Goal: Transaction & Acquisition: Purchase product/service

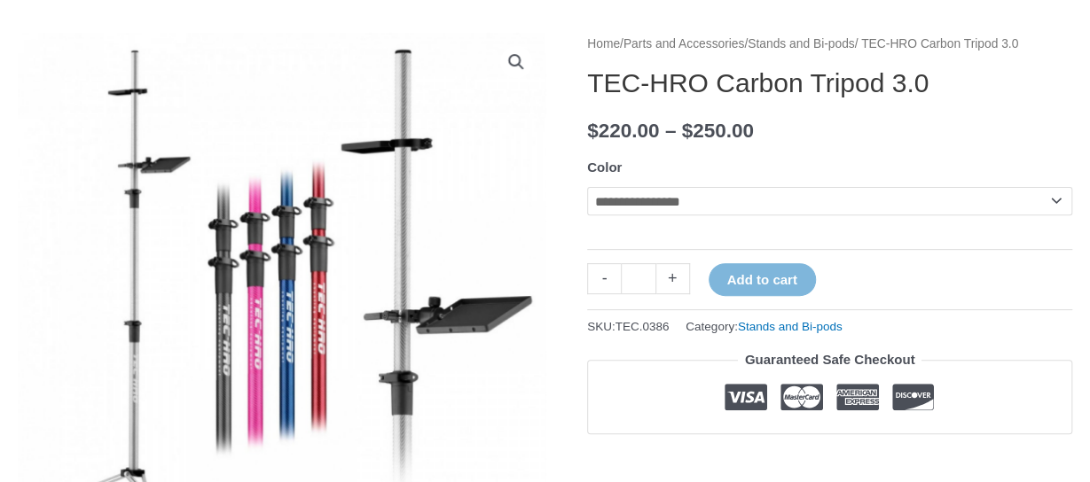
scroll to position [207, 0]
click at [828, 215] on select "**********" at bounding box center [829, 200] width 485 height 28
select select "**********"
click at [587, 207] on select "**********" at bounding box center [829, 200] width 485 height 28
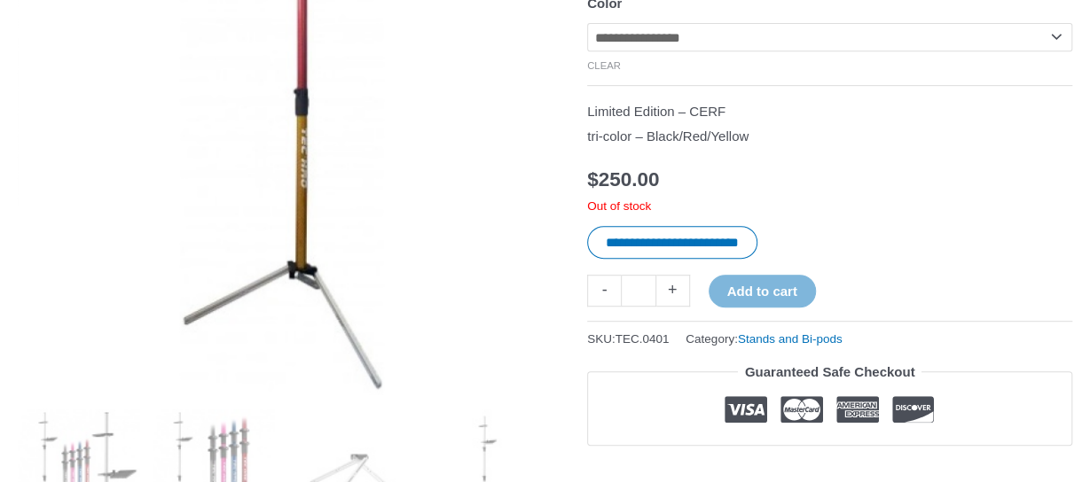
scroll to position [225, 0]
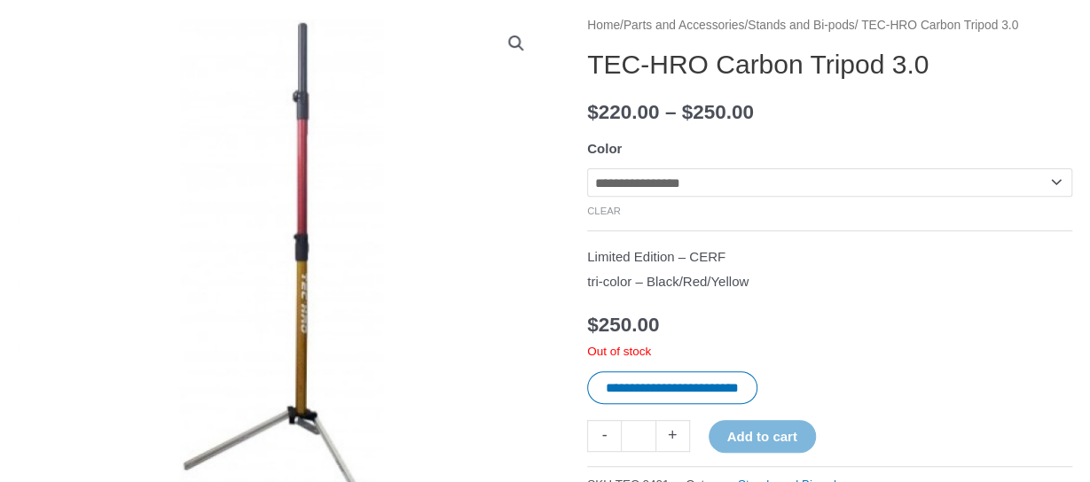
click at [515, 38] on link "View full-screen image gallery" at bounding box center [516, 43] width 32 height 32
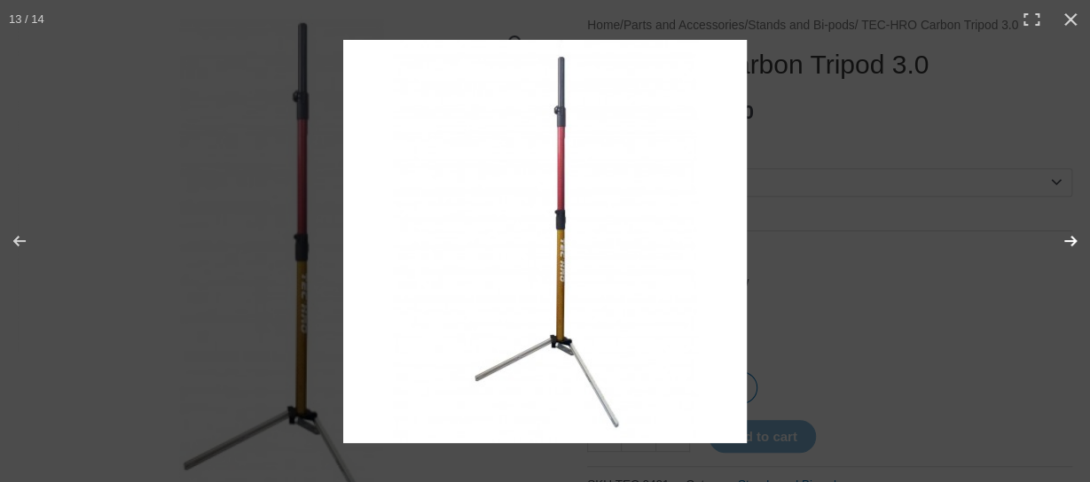
click at [1073, 237] on button "Next (arrow right)" at bounding box center [1059, 241] width 62 height 89
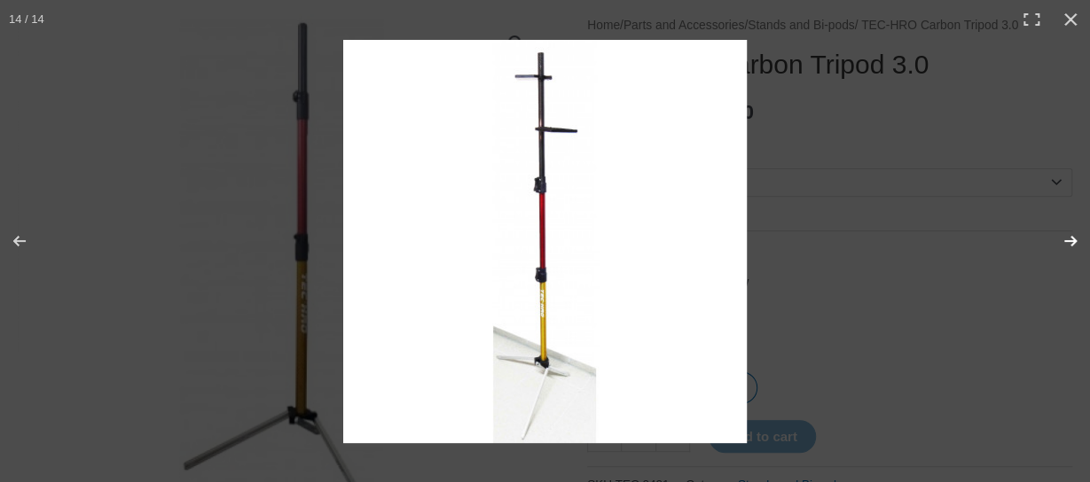
click at [1073, 237] on button "Next (arrow right)" at bounding box center [1059, 241] width 62 height 89
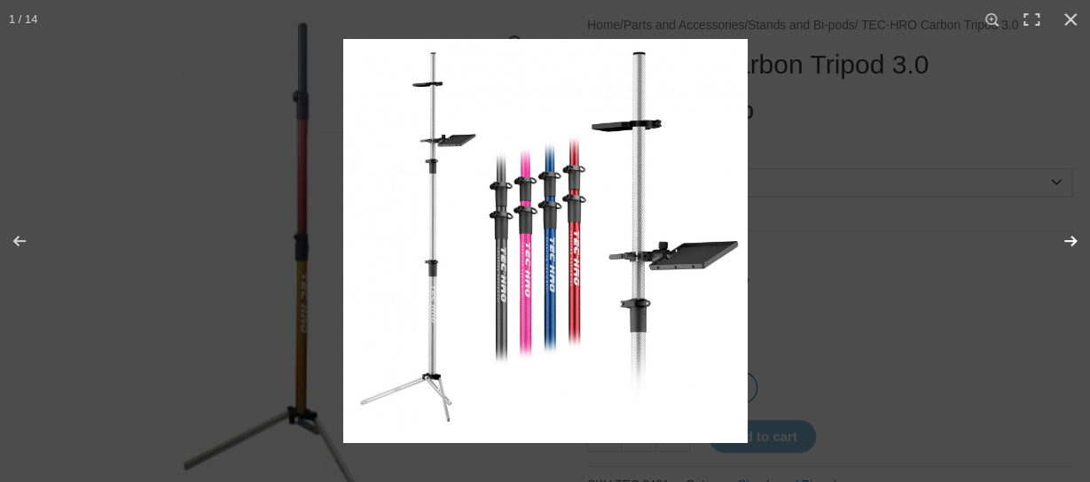
click at [1073, 237] on button "Next (arrow right)" at bounding box center [1059, 241] width 62 height 89
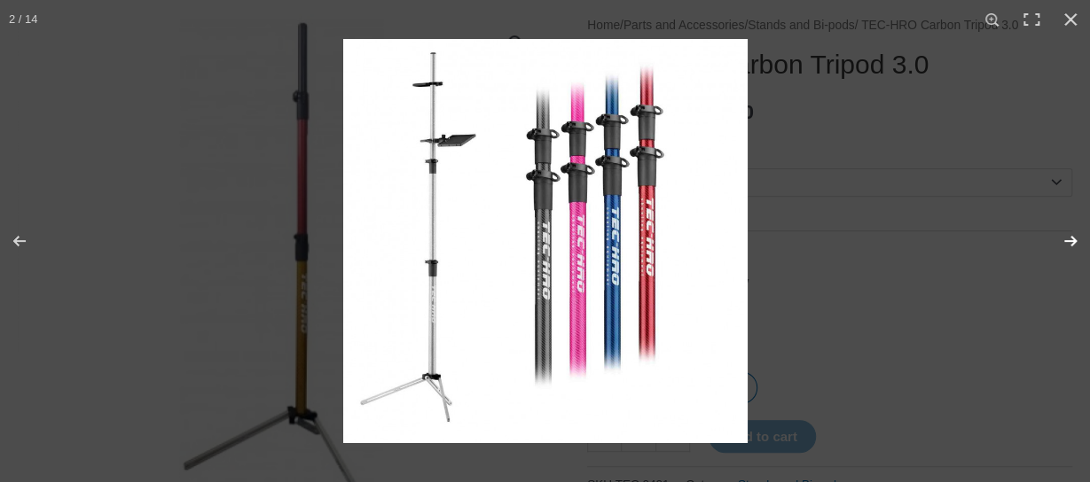
click at [1073, 237] on button "Next (arrow right)" at bounding box center [1059, 241] width 62 height 89
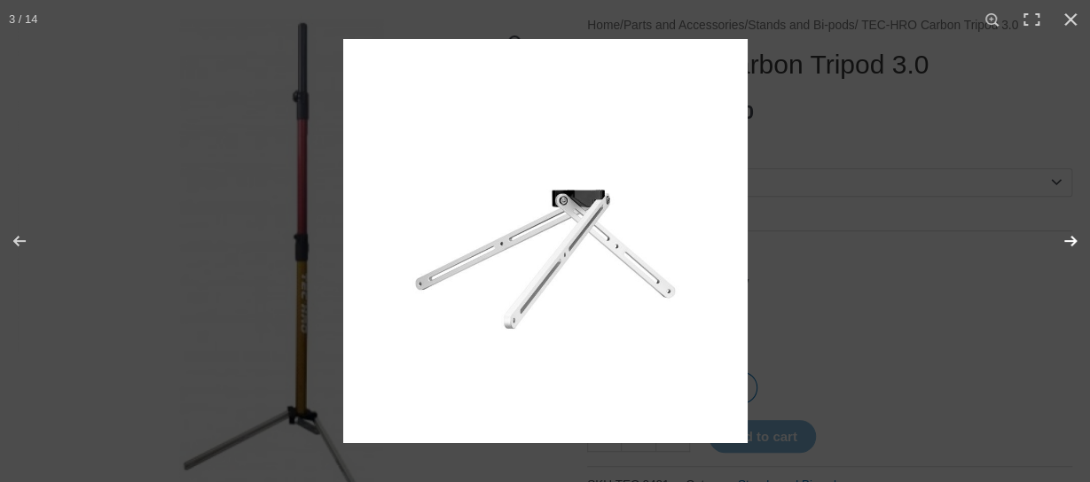
click at [1073, 237] on button "Next (arrow right)" at bounding box center [1059, 241] width 62 height 89
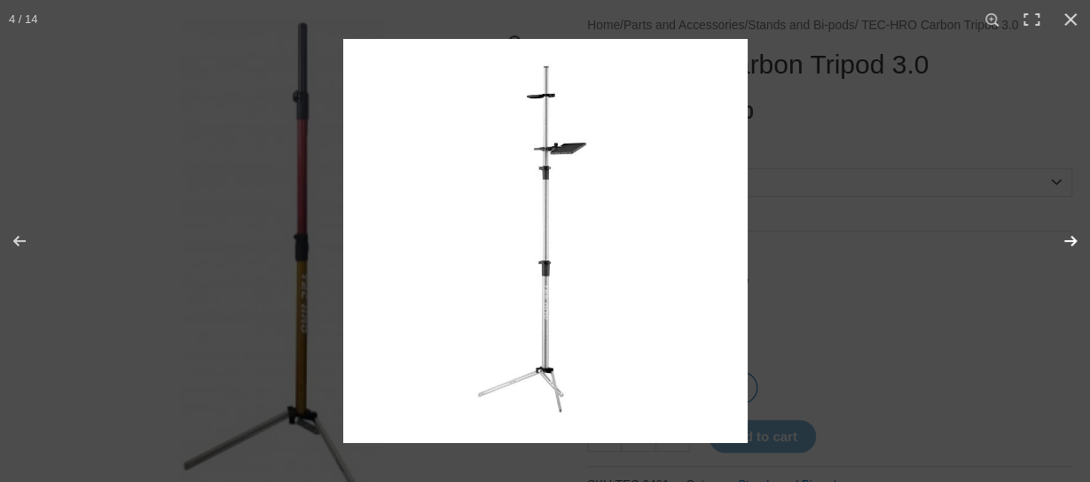
click at [1073, 237] on button "Next (arrow right)" at bounding box center [1059, 241] width 62 height 89
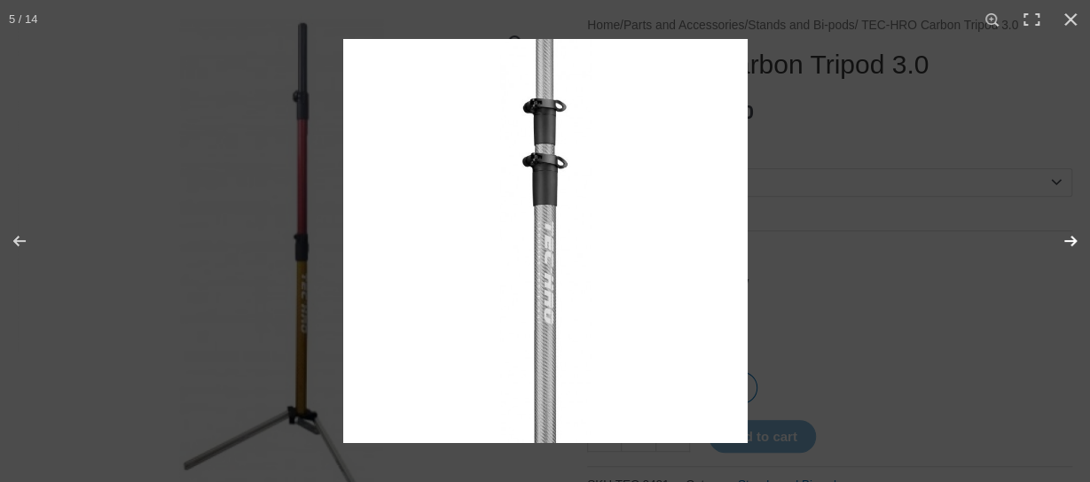
click at [1073, 237] on button "Next (arrow right)" at bounding box center [1059, 241] width 62 height 89
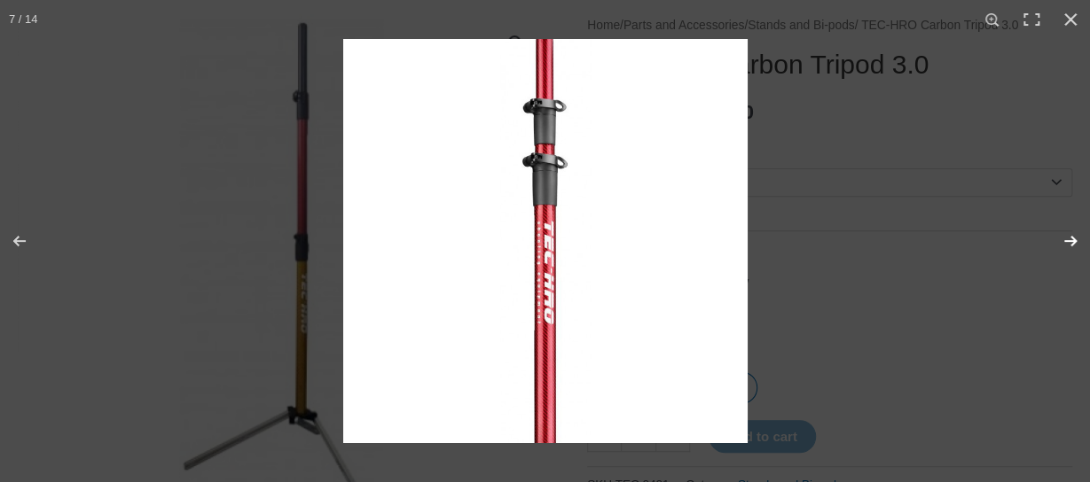
click at [1073, 237] on button "Next (arrow right)" at bounding box center [1059, 241] width 62 height 89
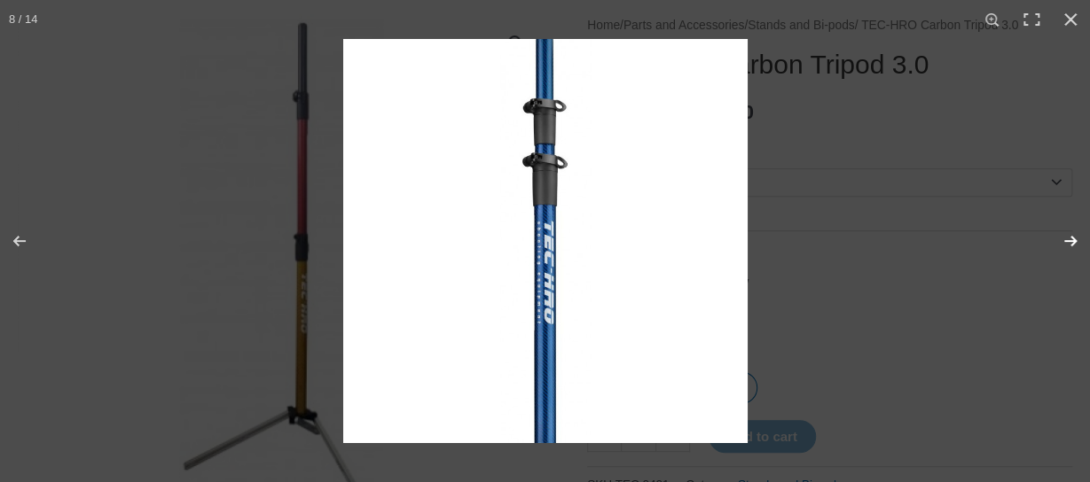
click at [1073, 237] on button "Next (arrow right)" at bounding box center [1059, 241] width 62 height 89
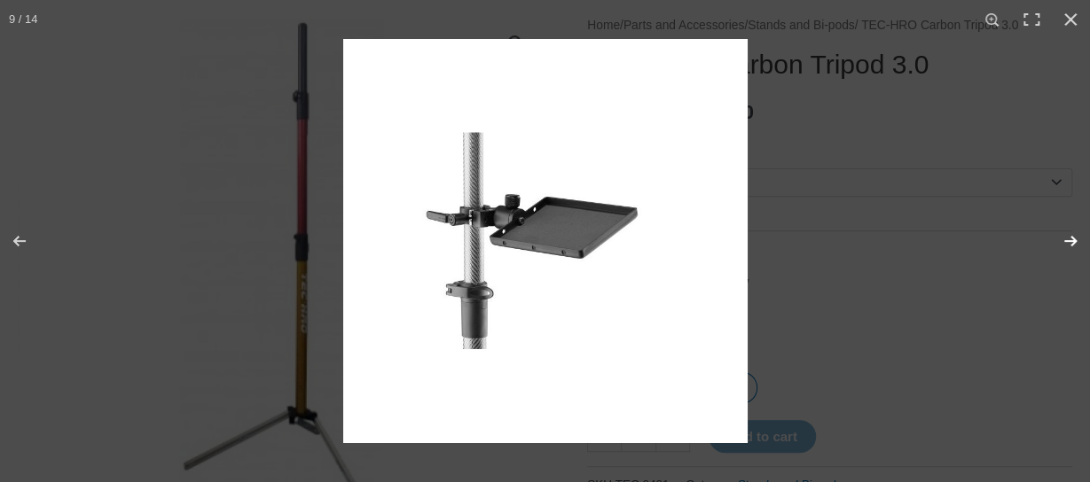
click at [1073, 237] on button "Next (arrow right)" at bounding box center [1059, 241] width 62 height 89
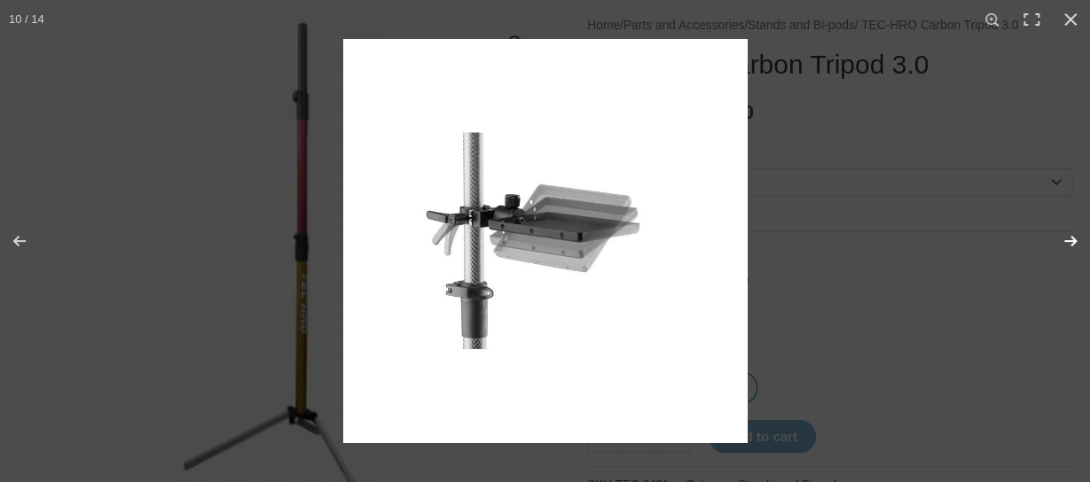
click at [1073, 237] on button "Next (arrow right)" at bounding box center [1059, 241] width 62 height 89
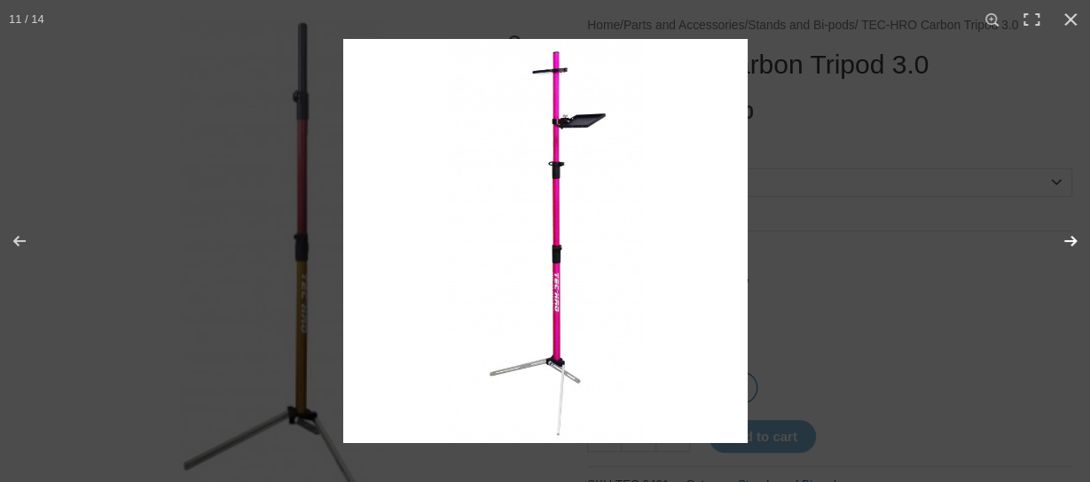
click at [1073, 237] on button "Next (arrow right)" at bounding box center [1059, 241] width 62 height 89
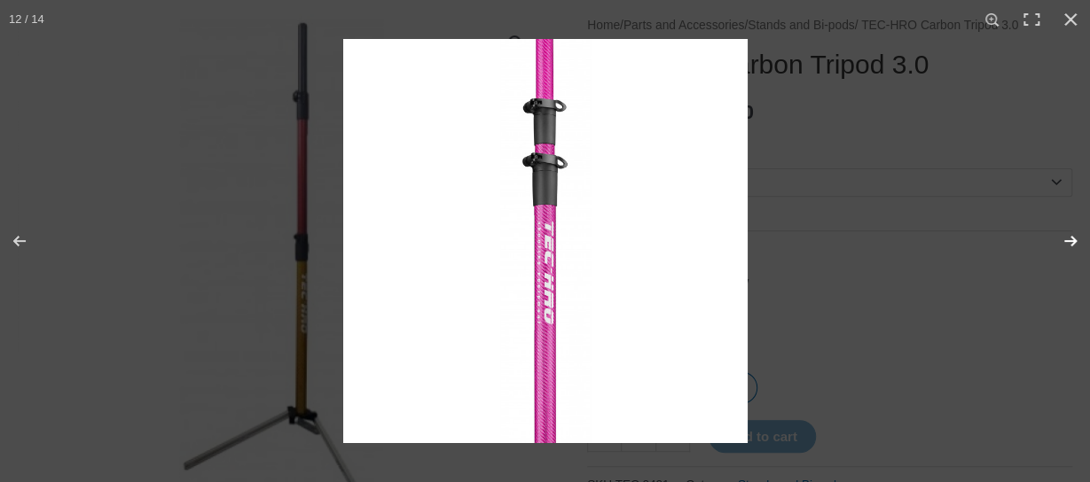
click at [1073, 237] on button "Next (arrow right)" at bounding box center [1059, 241] width 62 height 89
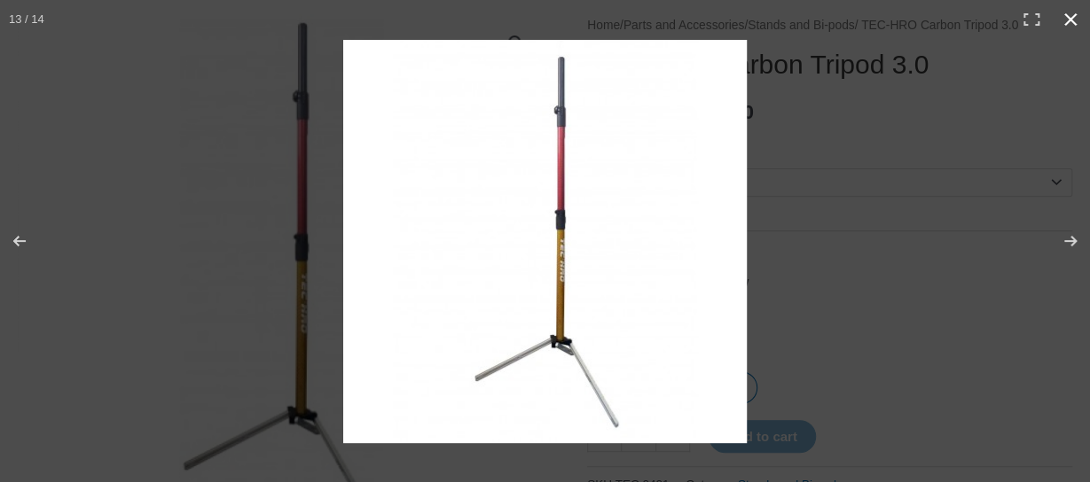
click at [1070, 20] on button "Close (Esc)" at bounding box center [1070, 19] width 39 height 39
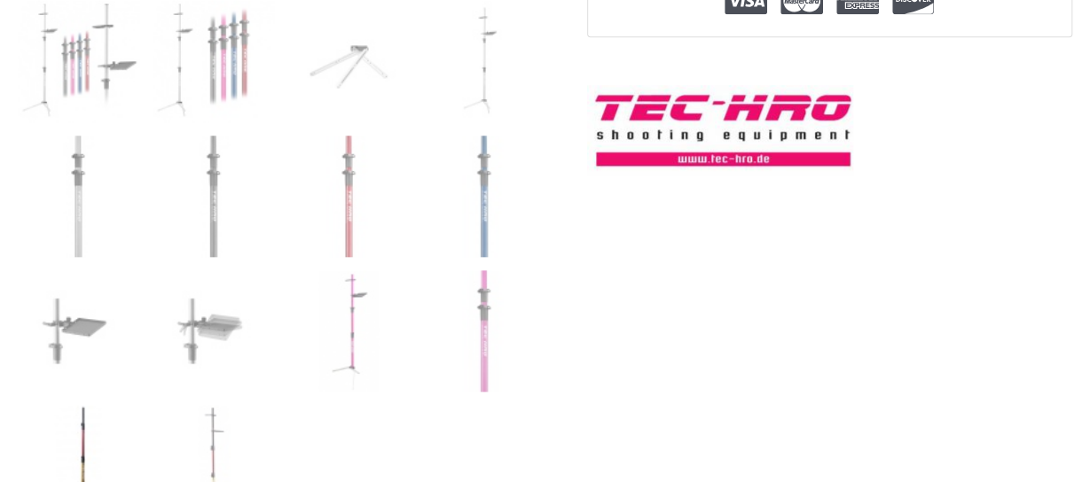
scroll to position [819, 0]
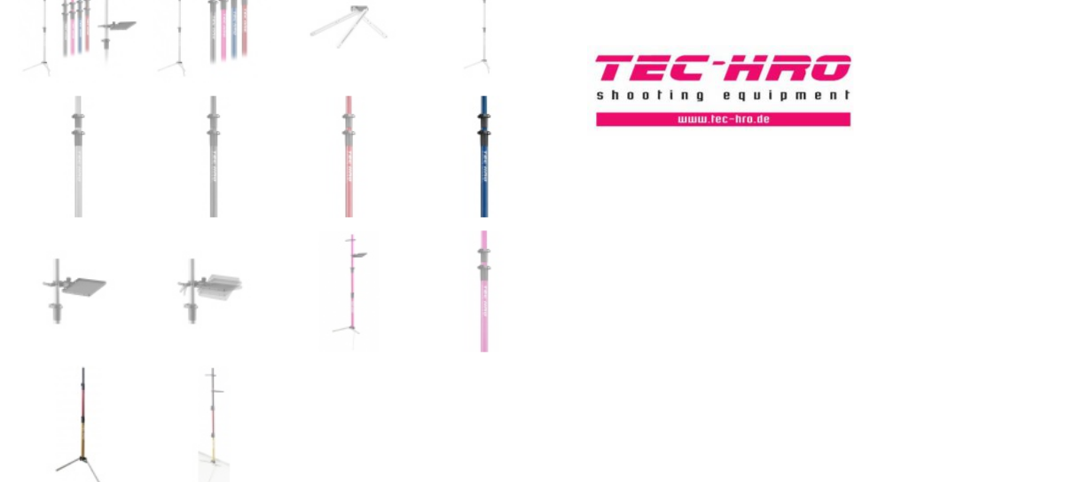
click at [491, 166] on img at bounding box center [483, 156] width 121 height 121
click at [479, 166] on img at bounding box center [483, 156] width 121 height 121
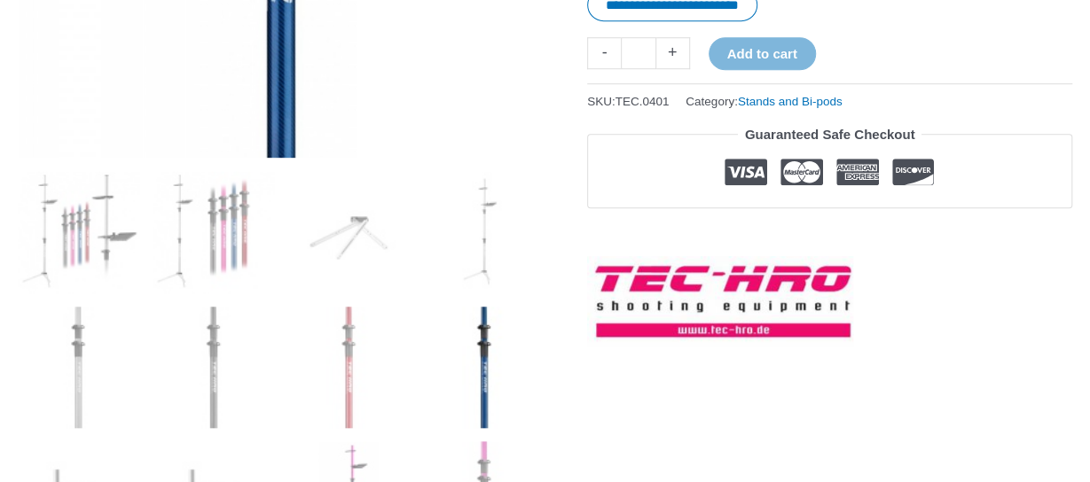
scroll to position [783, 0]
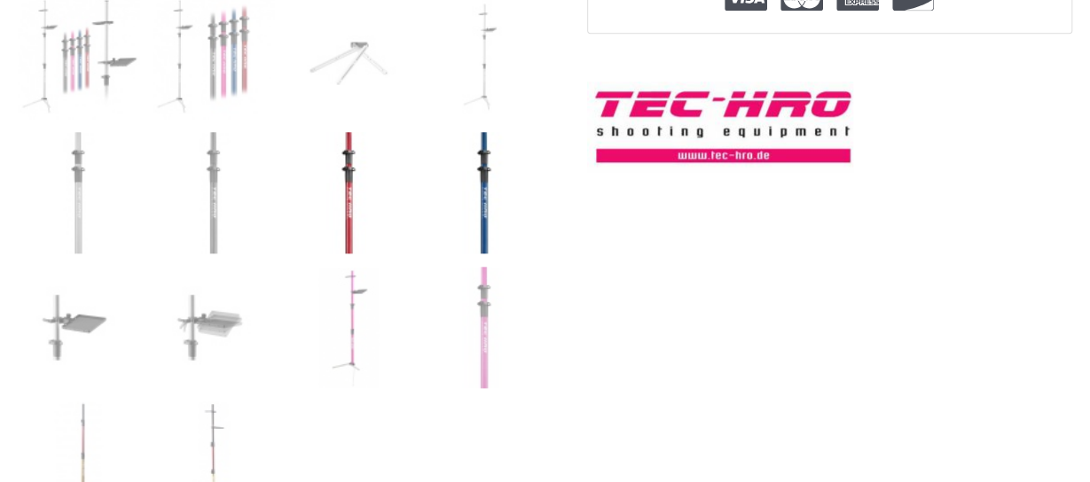
click at [356, 198] on img at bounding box center [348, 192] width 121 height 121
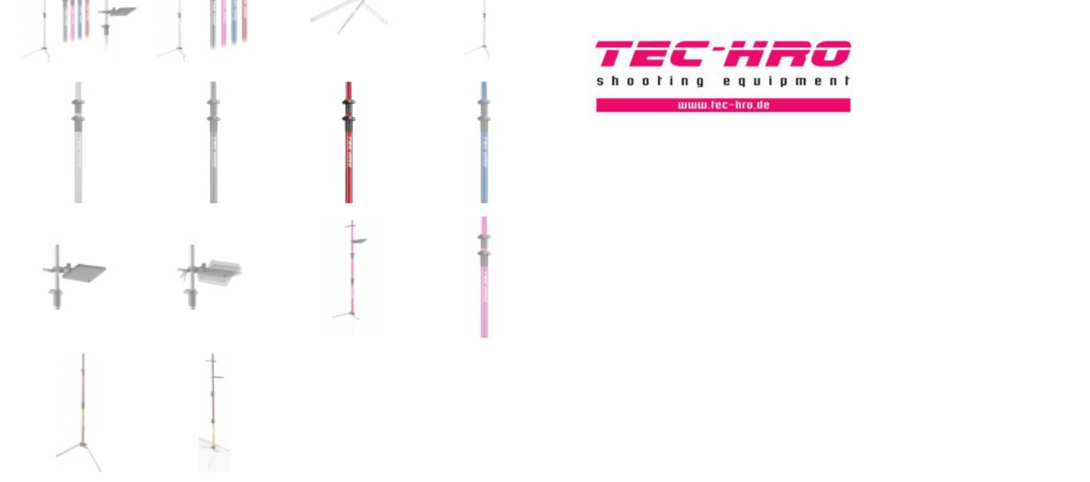
scroll to position [919, 0]
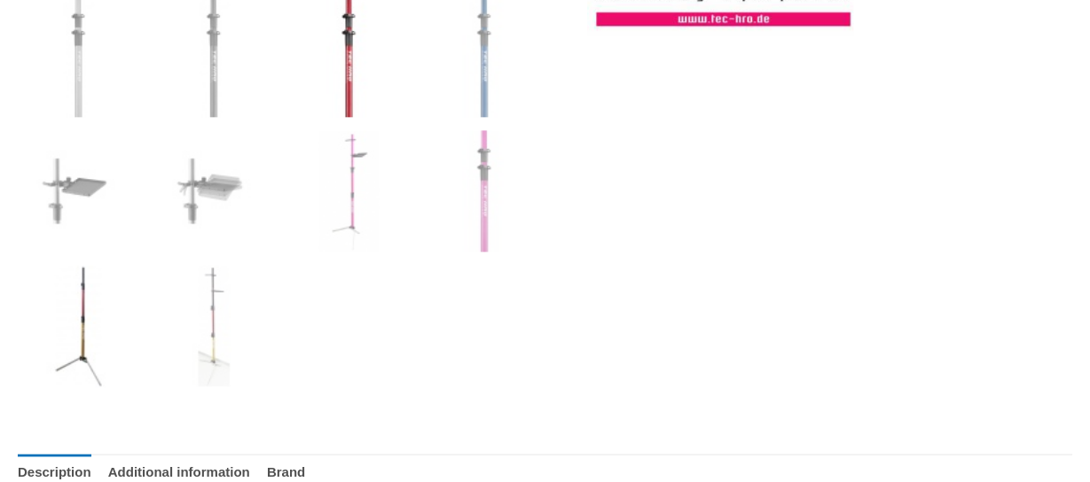
click at [83, 293] on img at bounding box center [78, 325] width 121 height 121
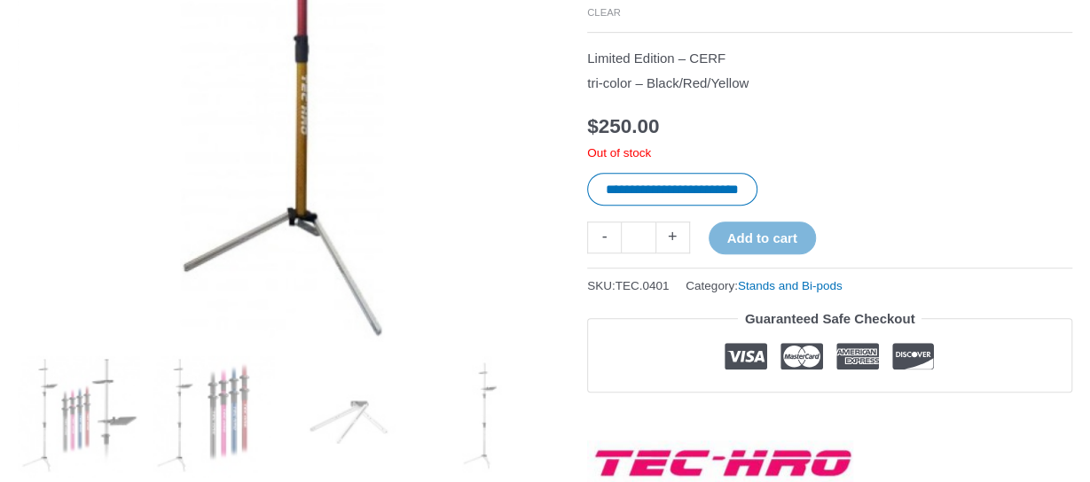
scroll to position [175, 0]
